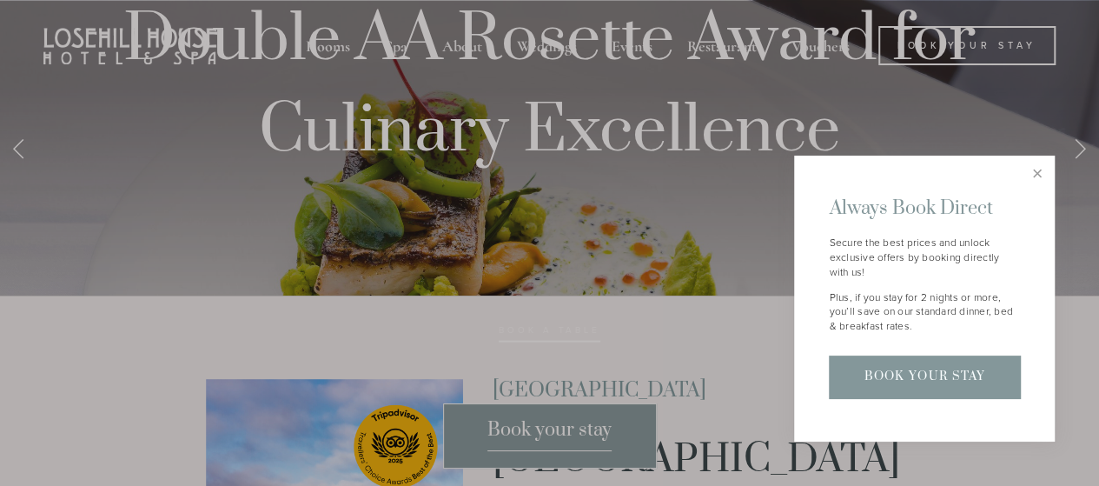
click at [1026, 116] on div at bounding box center [549, 243] width 1099 height 486
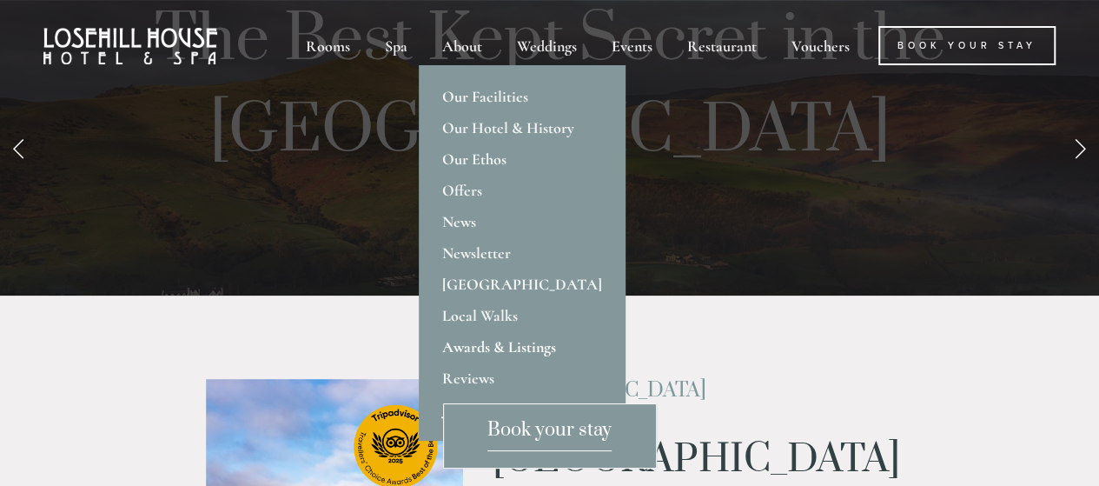
scroll to position [35, 0]
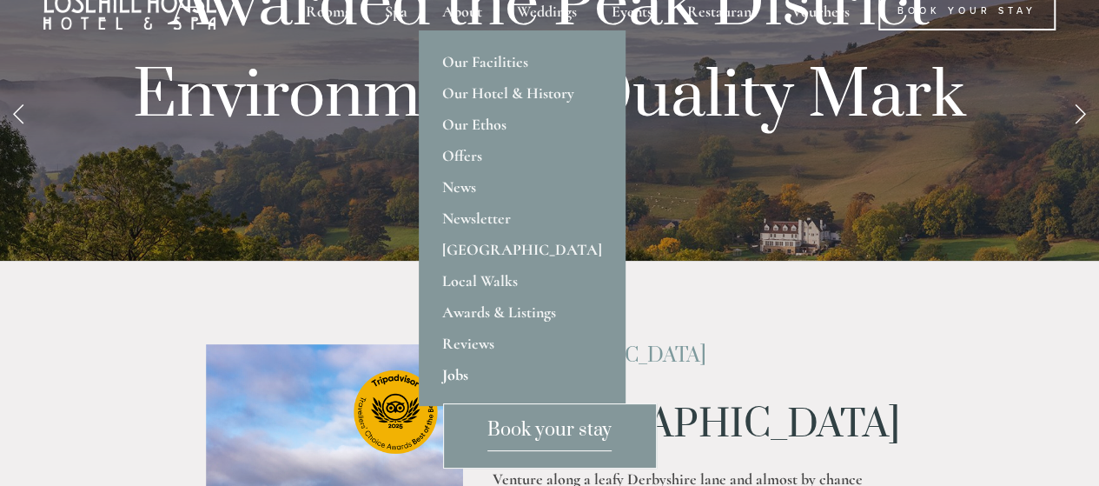
click at [473, 367] on link "Jobs" at bounding box center [522, 374] width 207 height 31
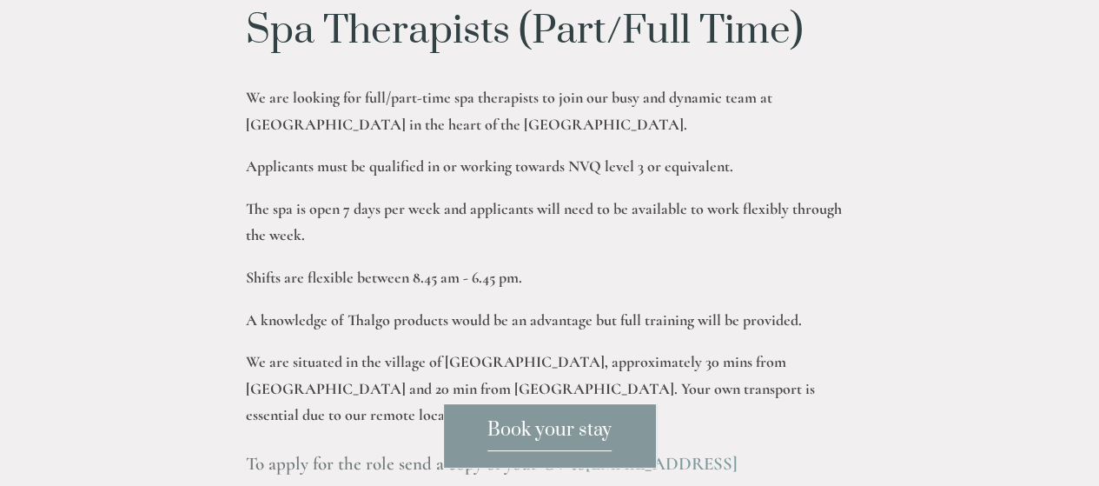
scroll to position [1772, 0]
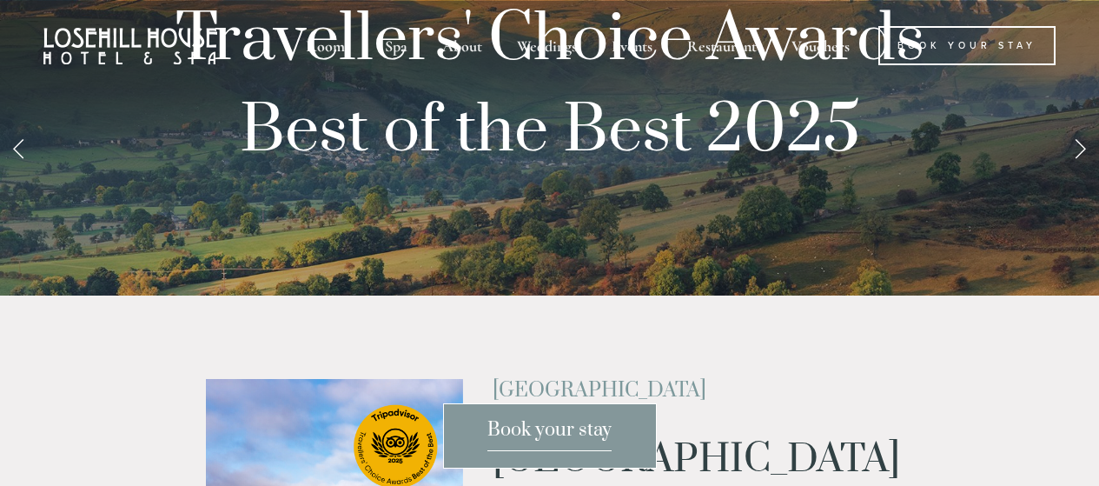
scroll to position [35, 0]
